Goal: Transaction & Acquisition: Download file/media

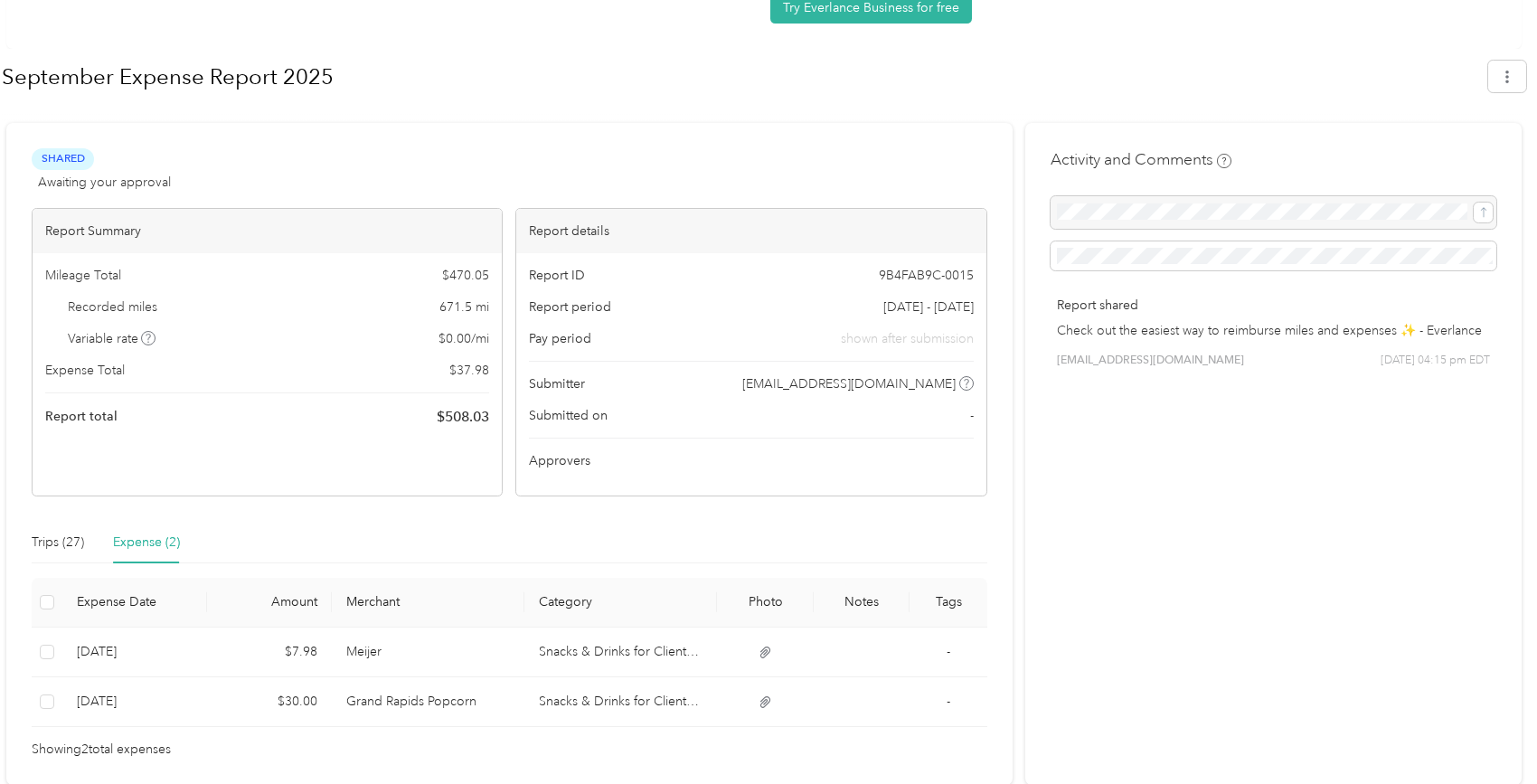
scroll to position [212, 0]
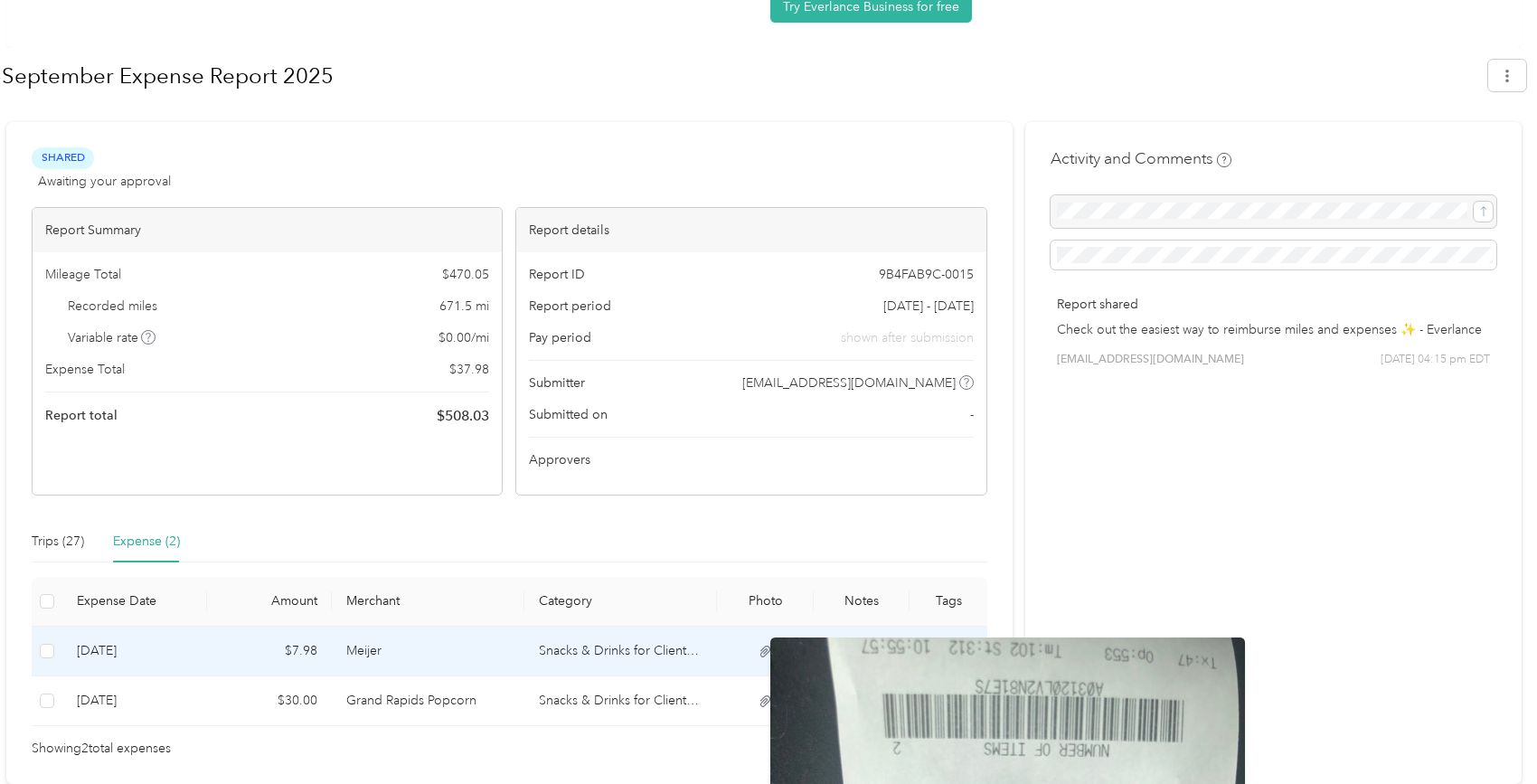
click at [774, 659] on icon at bounding box center [766, 652] width 16 height 16
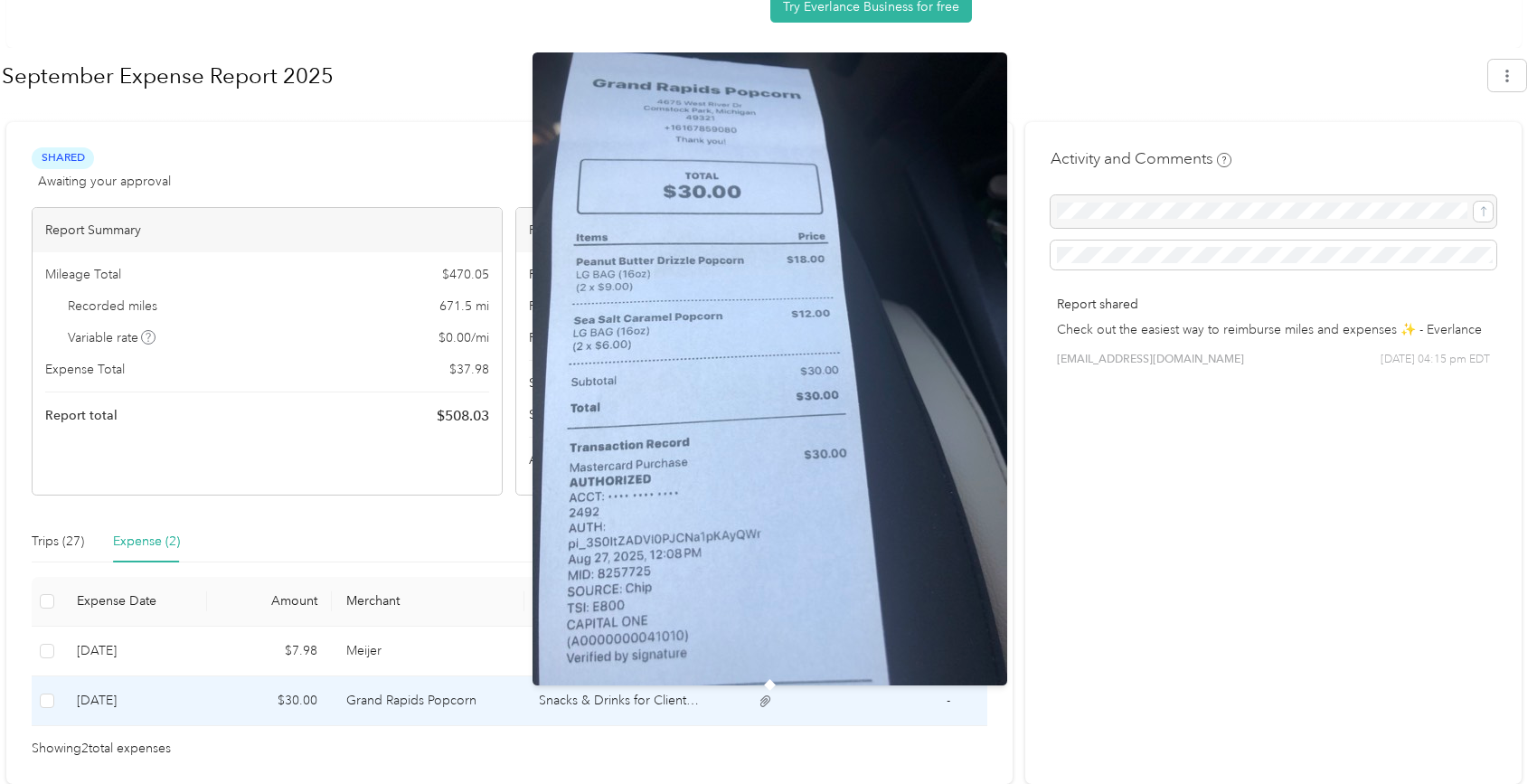
click at [771, 700] on icon at bounding box center [766, 701] width 11 height 12
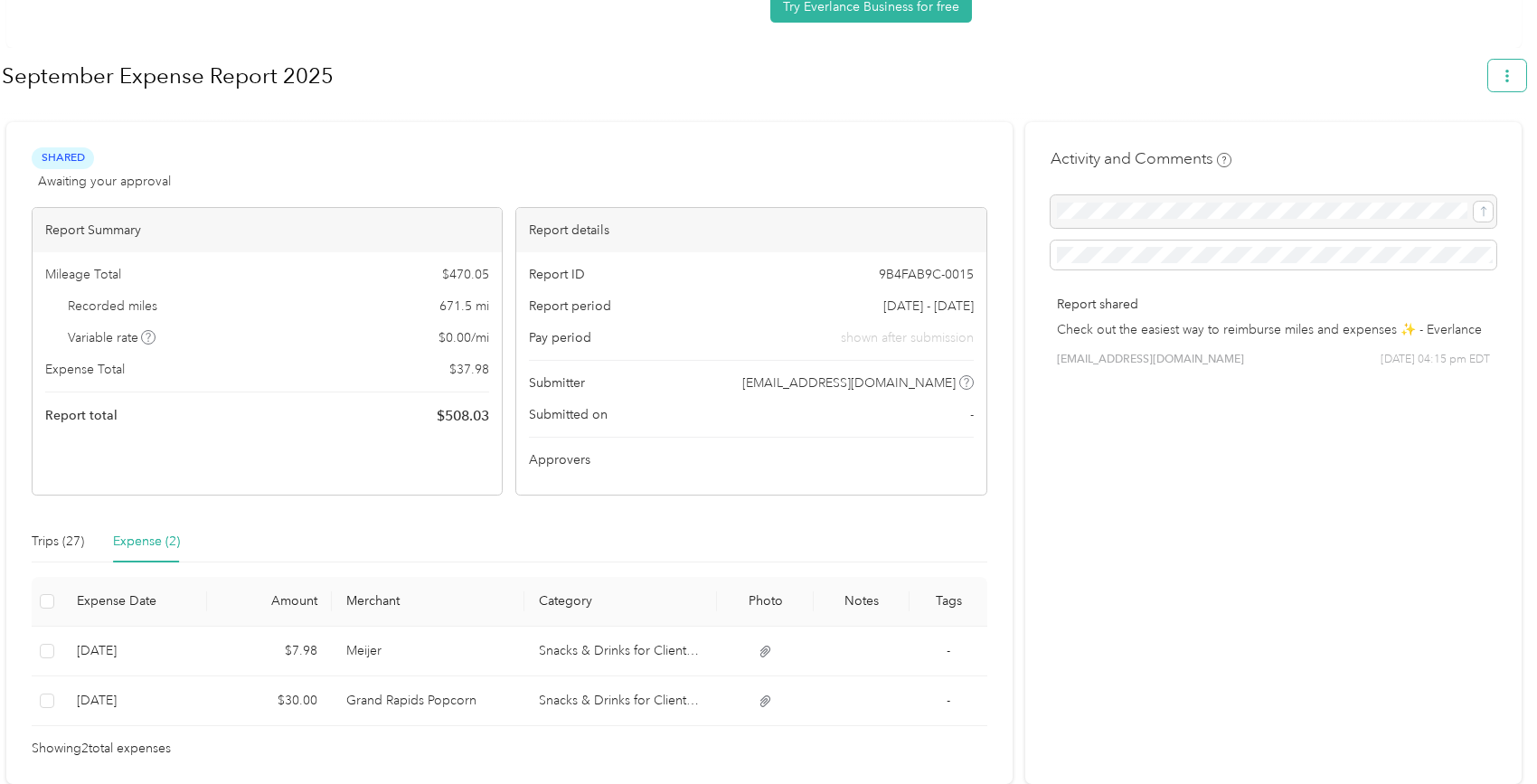
click at [1522, 78] on button "button" at bounding box center [1507, 75] width 38 height 32
click at [1442, 152] on span "Download" at bounding box center [1464, 161] width 60 height 19
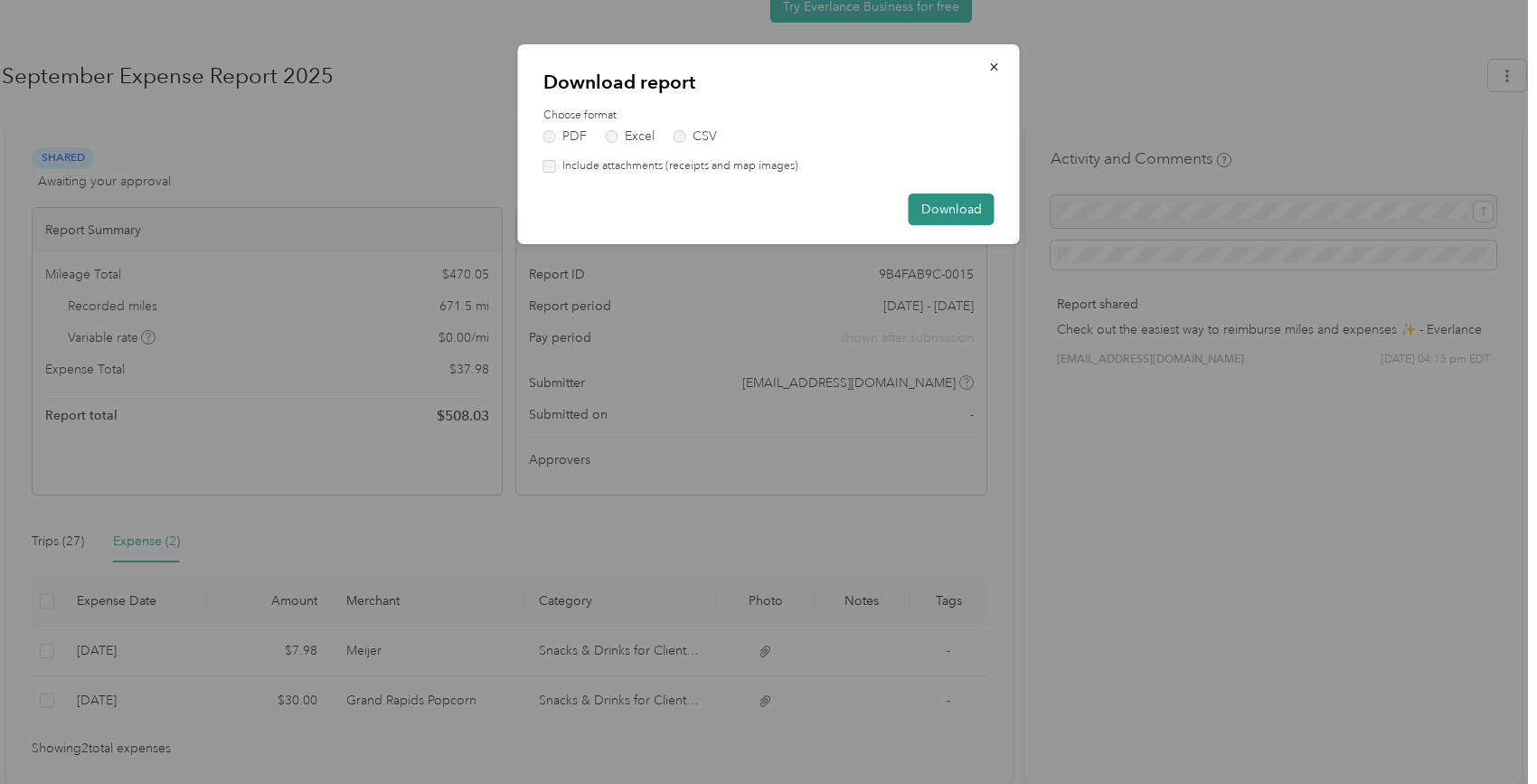
click at [960, 212] on button "Download" at bounding box center [952, 209] width 86 height 32
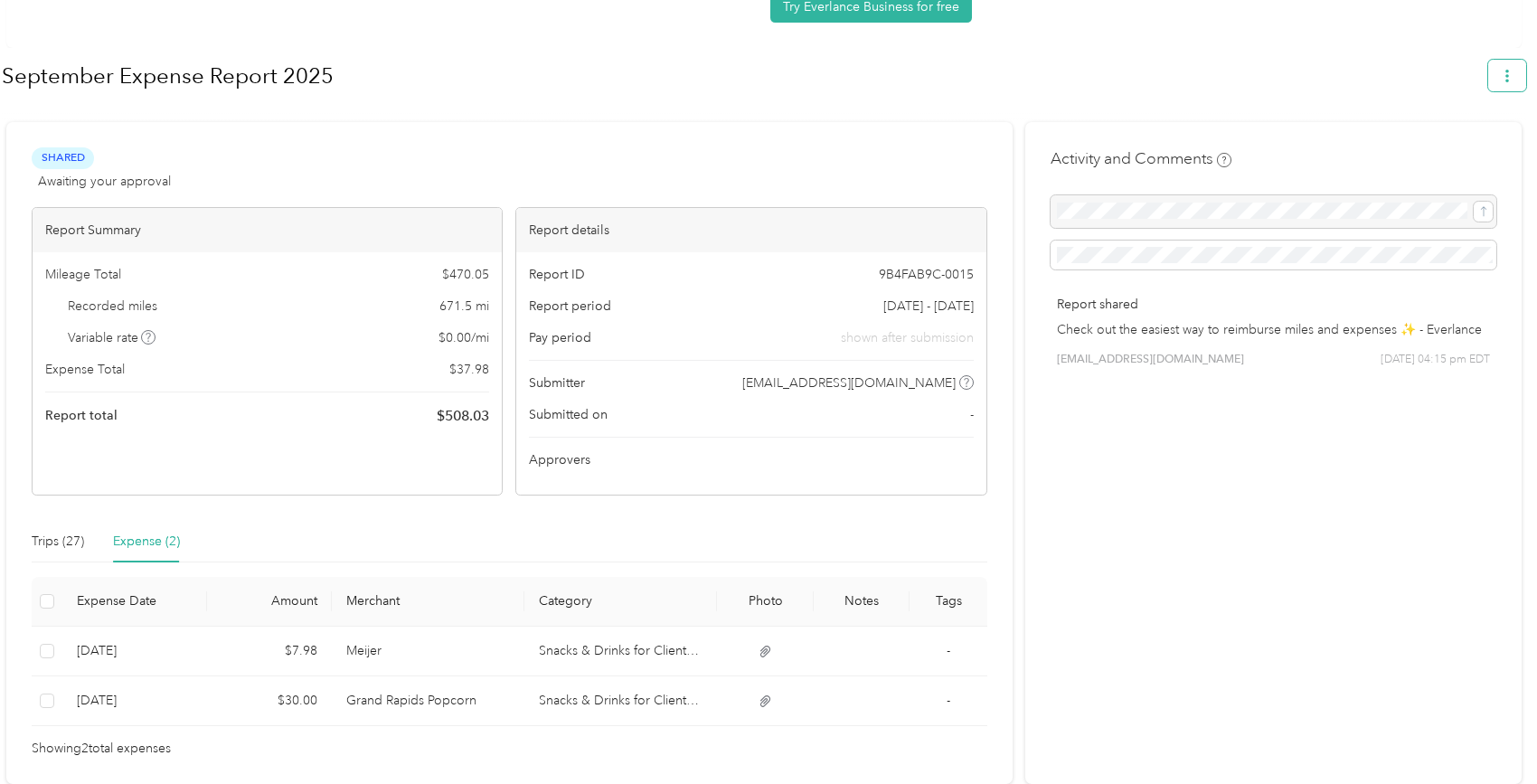
click at [1509, 76] on icon "button" at bounding box center [1507, 76] width 4 height 13
click at [1454, 152] on span "Download" at bounding box center [1464, 161] width 60 height 19
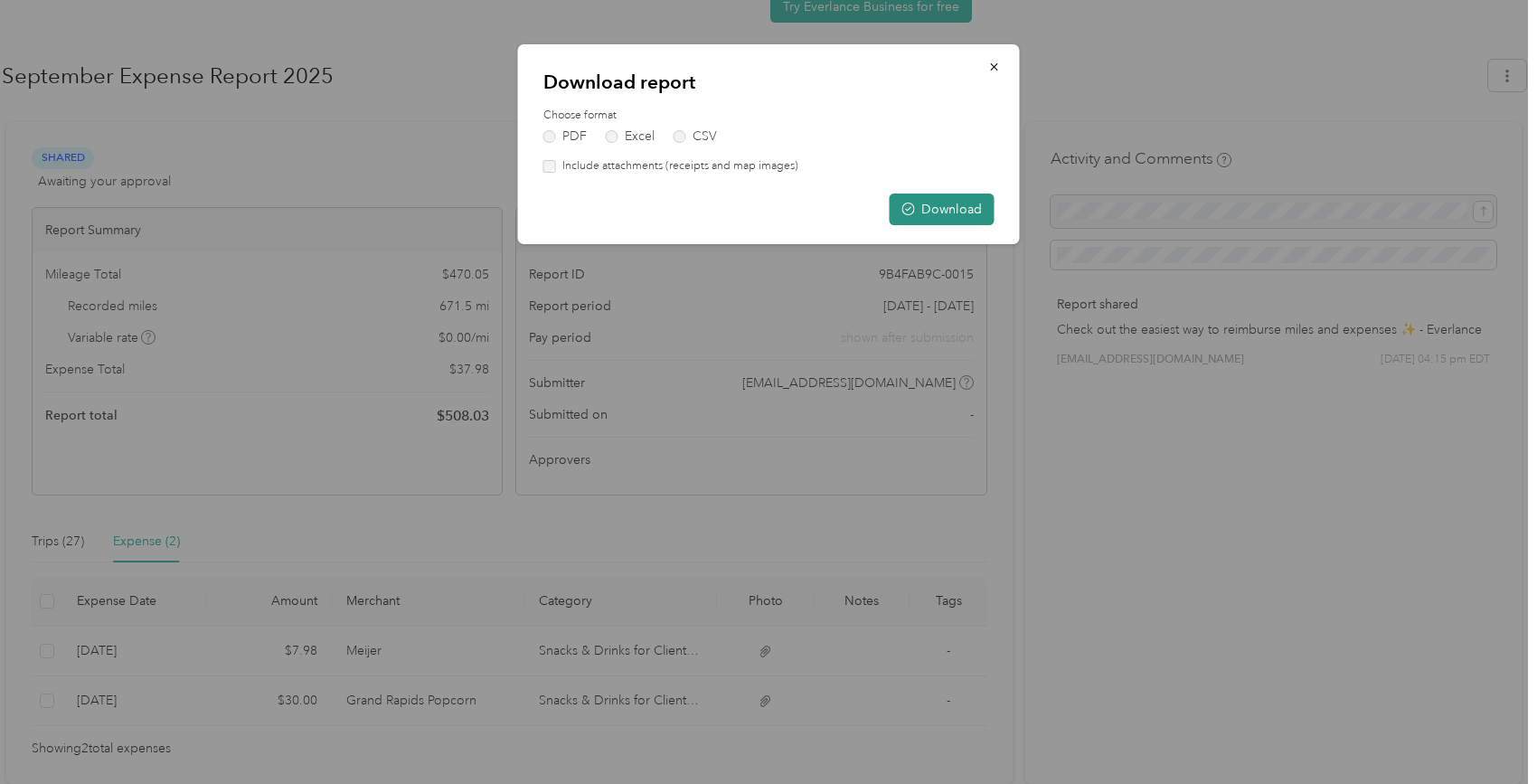
click at [974, 210] on button "Download" at bounding box center [942, 209] width 104 height 32
